Goal: Information Seeking & Learning: Compare options

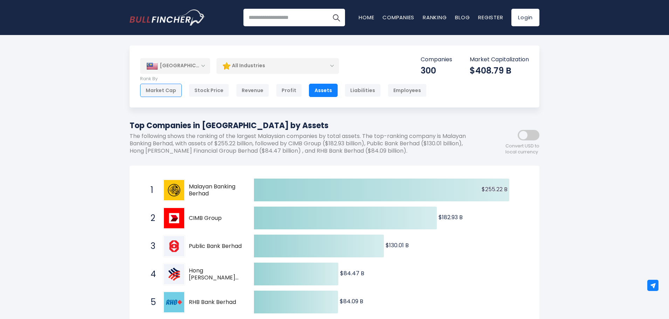
click at [168, 90] on div "Market Cap" at bounding box center [161, 90] width 42 height 13
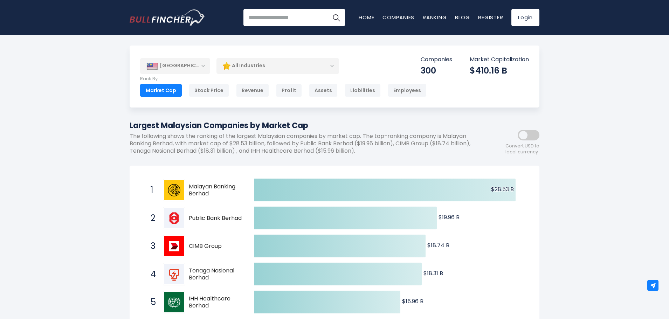
click at [319, 91] on div "Assets" at bounding box center [323, 90] width 29 height 13
